Goal: Task Accomplishment & Management: Use online tool/utility

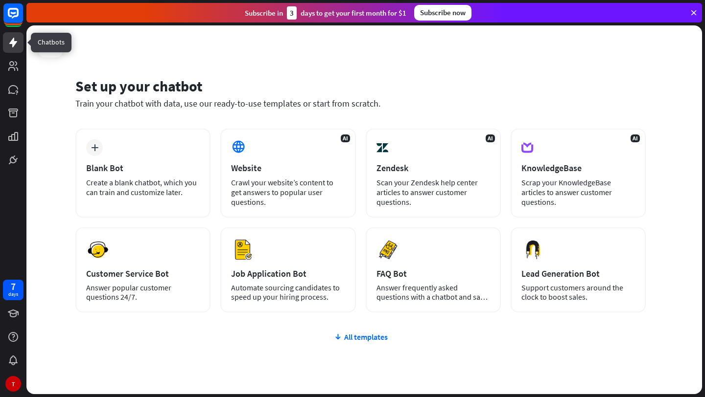
click at [16, 52] on link at bounding box center [13, 42] width 21 height 21
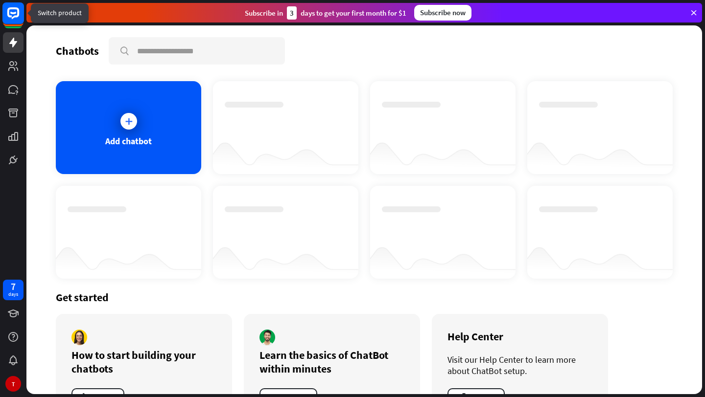
click at [18, 23] on rect at bounding box center [13, 13] width 22 height 22
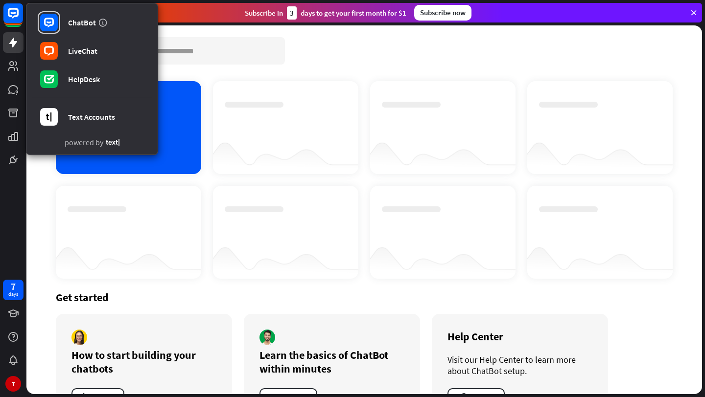
click at [208, 36] on div "Chatbots search Add chatbot Get started How to start building your chatbots Wat…" at bounding box center [363, 209] width 675 height 369
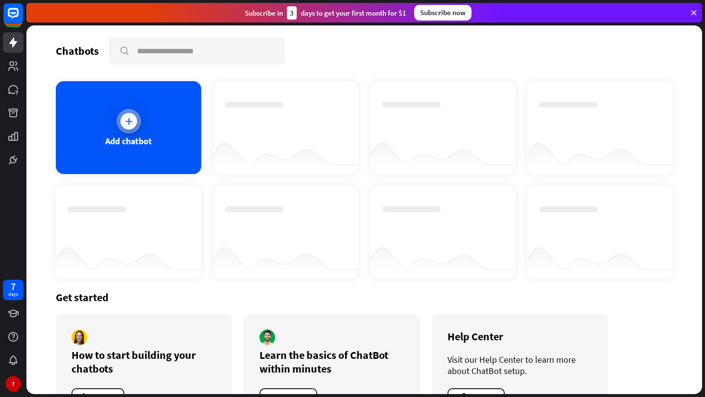
click at [144, 125] on div "Add chatbot" at bounding box center [128, 127] width 145 height 93
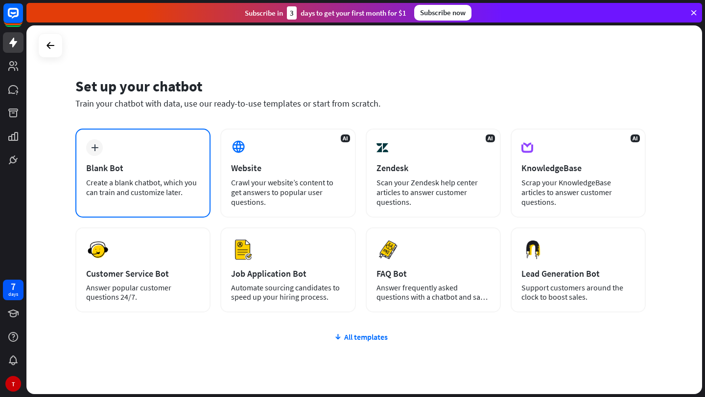
click at [177, 160] on div "plus Blank Bot Create a blank chatbot, which you can train and customize later." at bounding box center [142, 173] width 135 height 89
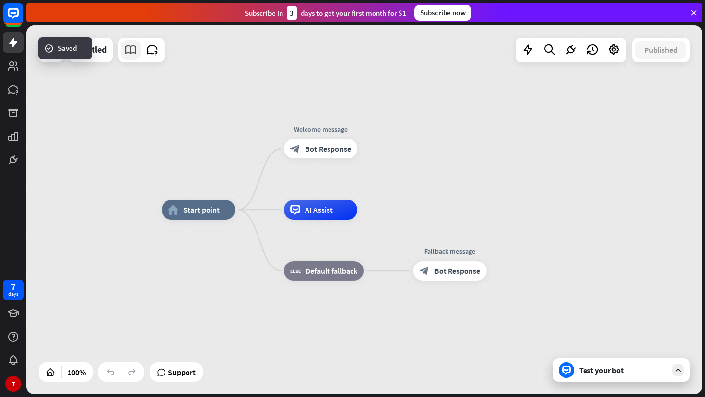
click at [138, 55] on link at bounding box center [131, 50] width 20 height 20
